Goal: Information Seeking & Learning: Learn about a topic

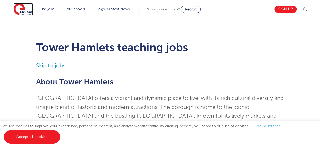
click at [24, 7] on img at bounding box center [23, 9] width 20 height 13
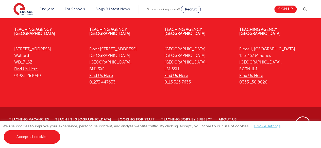
scroll to position [1195, 0]
click at [259, 78] on link "Find Us Here" at bounding box center [251, 76] width 24 height 5
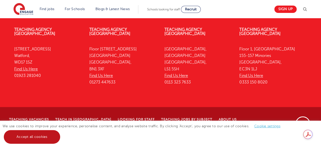
click at [43, 139] on link "Accept all cookies" at bounding box center [32, 137] width 56 height 14
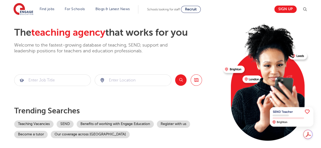
scroll to position [0, 0]
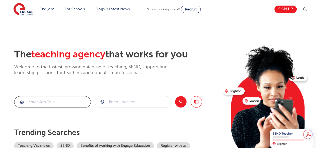
click at [46, 103] on input "search" at bounding box center [52, 102] width 76 height 11
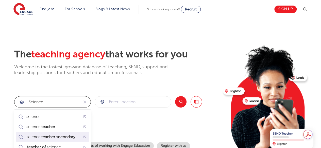
click at [51, 135] on mark "teacher secondary" at bounding box center [58, 137] width 35 height 6
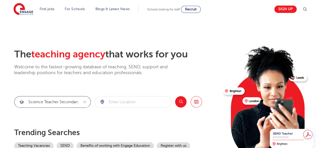
type input "science teacher secondary"
click at [142, 102] on input "search" at bounding box center [133, 102] width 76 height 11
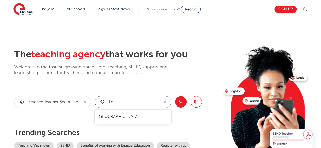
type input "l"
click at [183, 101] on button "Search" at bounding box center [180, 101] width 11 height 11
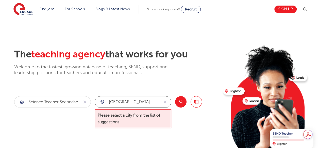
click at [117, 101] on input "east london" at bounding box center [127, 102] width 64 height 11
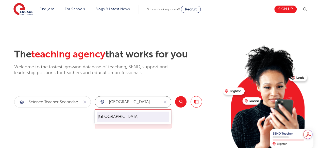
click at [123, 120] on li "London" at bounding box center [133, 117] width 73 height 10
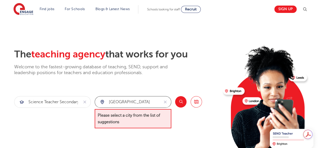
type input "London"
click at [180, 99] on button "Search" at bounding box center [180, 101] width 11 height 11
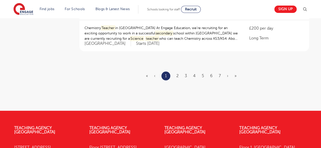
scroll to position [649, 0]
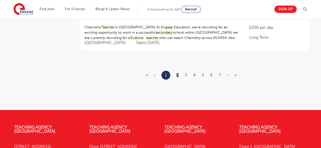
click at [177, 76] on link "2" at bounding box center [177, 75] width 2 height 5
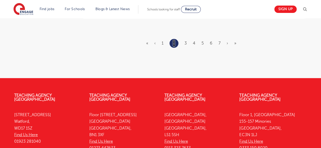
scroll to position [700, 0]
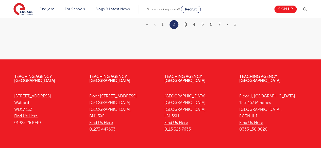
click at [186, 23] on link "3" at bounding box center [185, 24] width 2 height 5
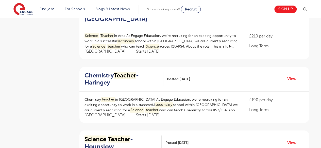
scroll to position [395, 0]
